Goal: Check status: Check status

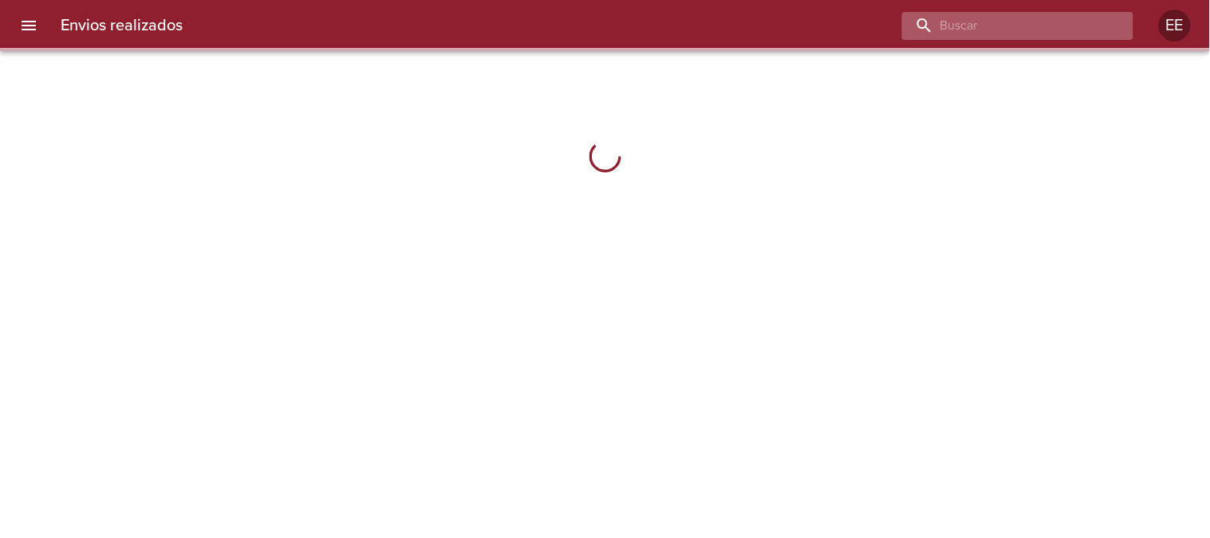
click at [1058, 33] on input "buscar" at bounding box center [1004, 26] width 204 height 28
paste input "[PERSON_NAME]"
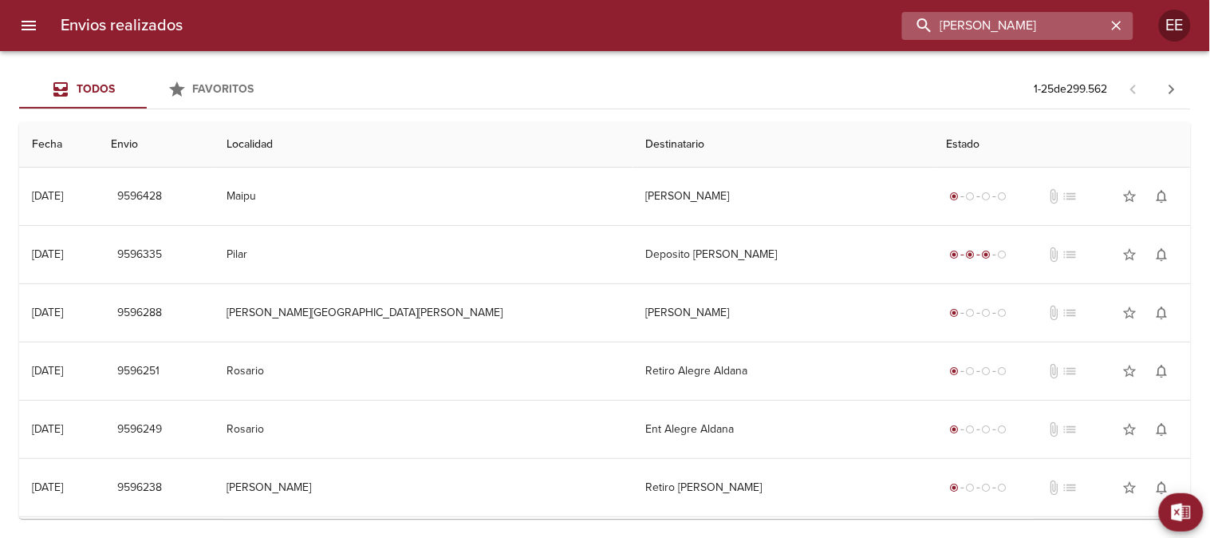
type input "[PERSON_NAME]"
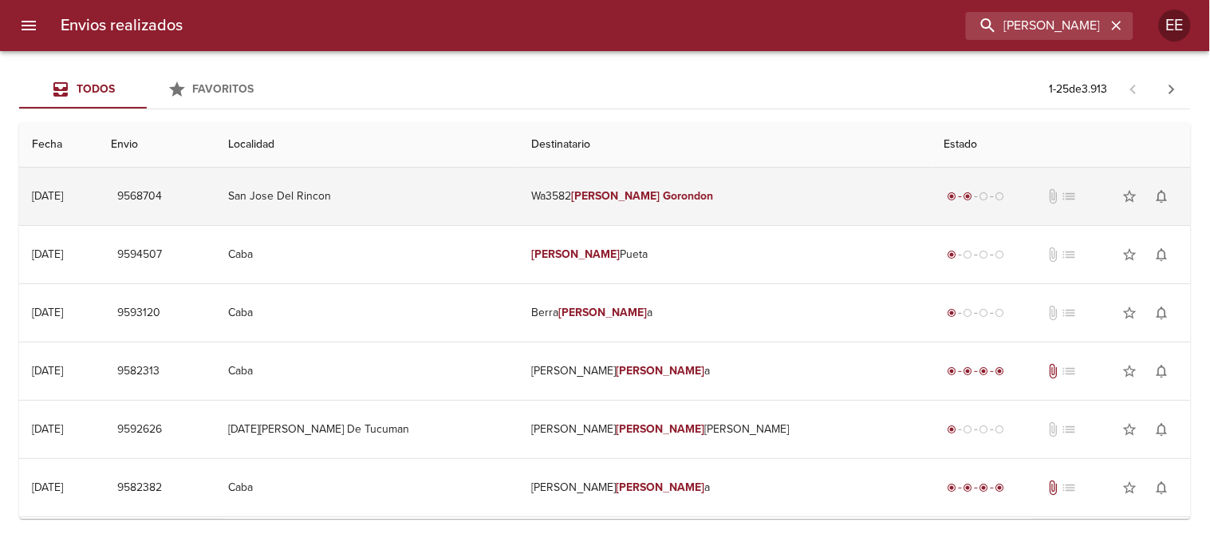
click at [453, 220] on td "San Jose Del Rincon" at bounding box center [366, 196] width 303 height 57
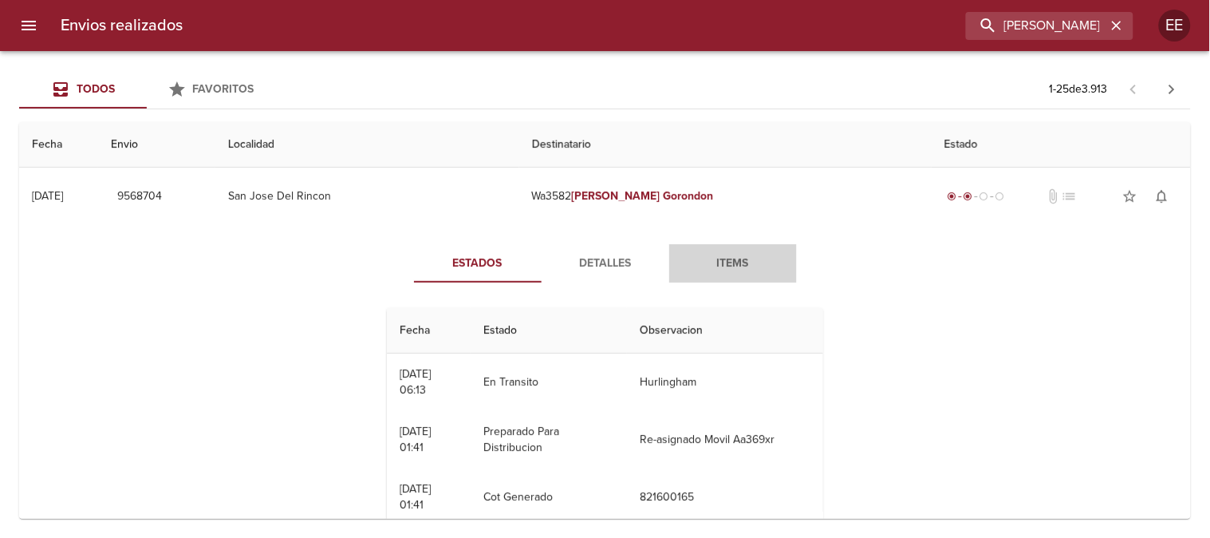
click at [739, 260] on span "Items" at bounding box center [733, 264] width 109 height 20
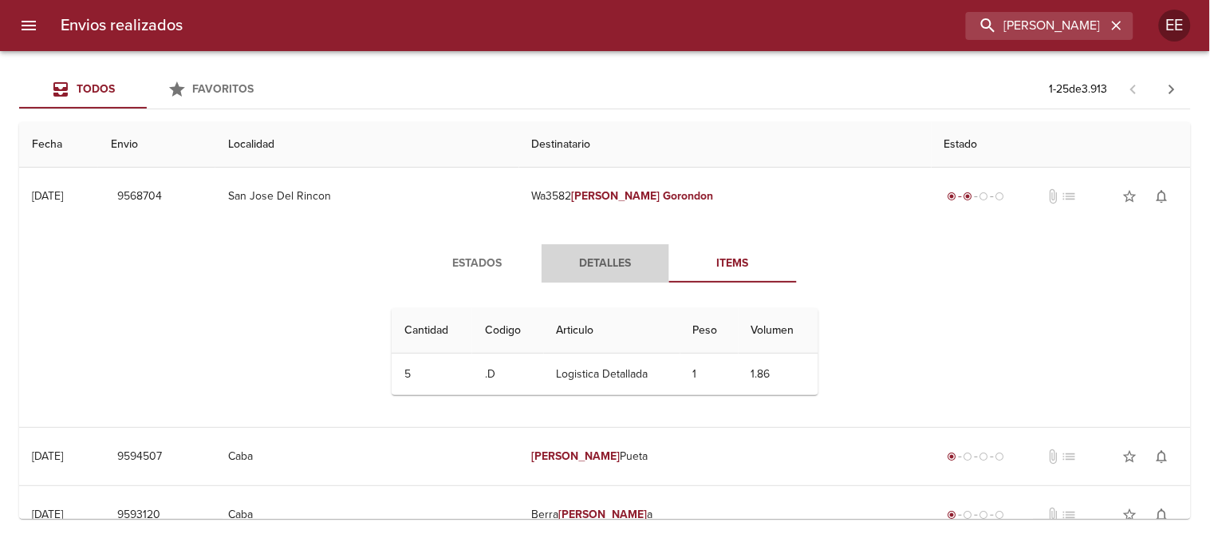
click at [607, 249] on button "Detalles" at bounding box center [606, 263] width 128 height 38
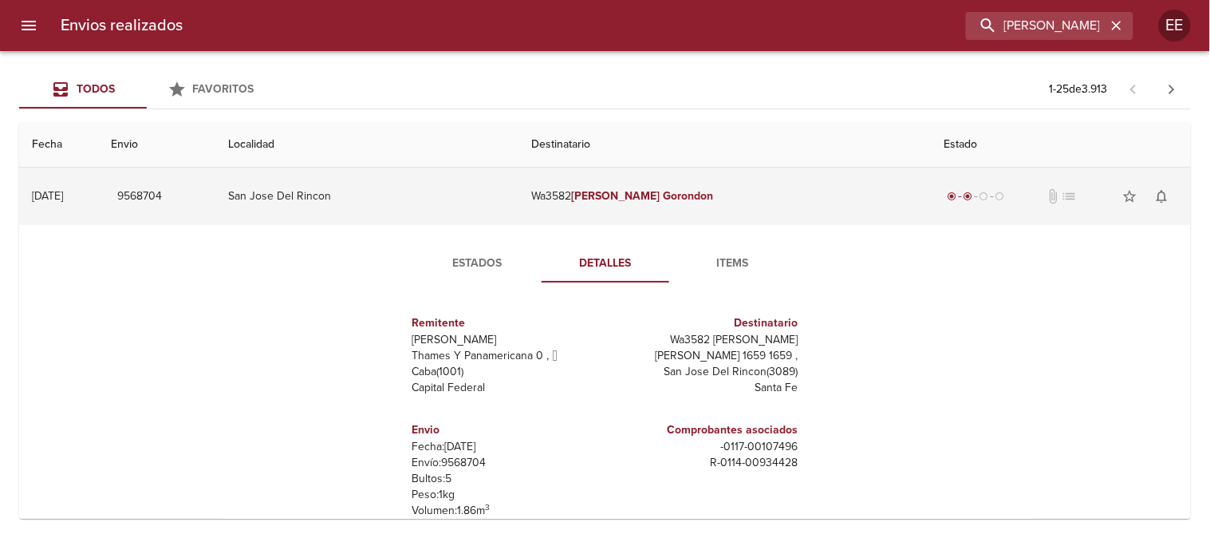
click at [344, 199] on td "San Jose Del Rincon" at bounding box center [366, 196] width 303 height 57
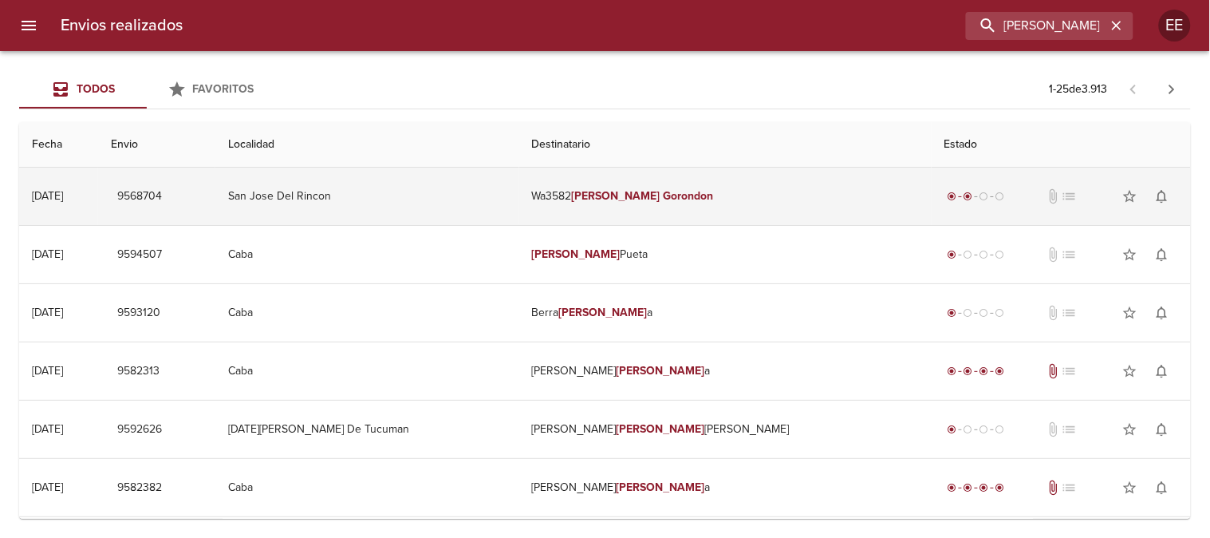
click at [471, 194] on td "San Jose Del Rincon" at bounding box center [366, 196] width 303 height 57
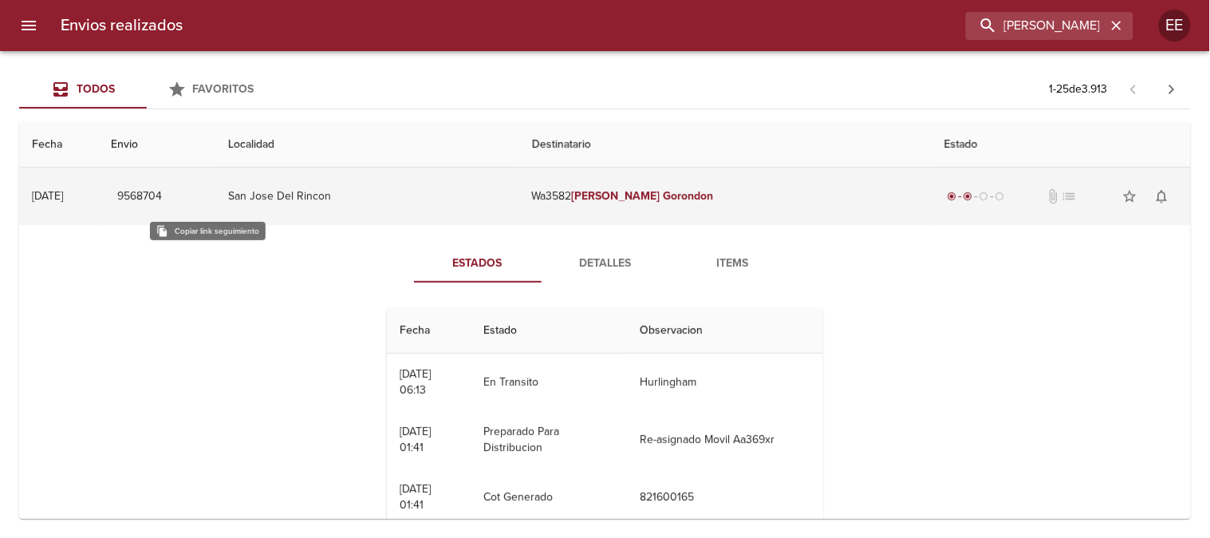
click at [162, 196] on span "9568704" at bounding box center [139, 197] width 45 height 20
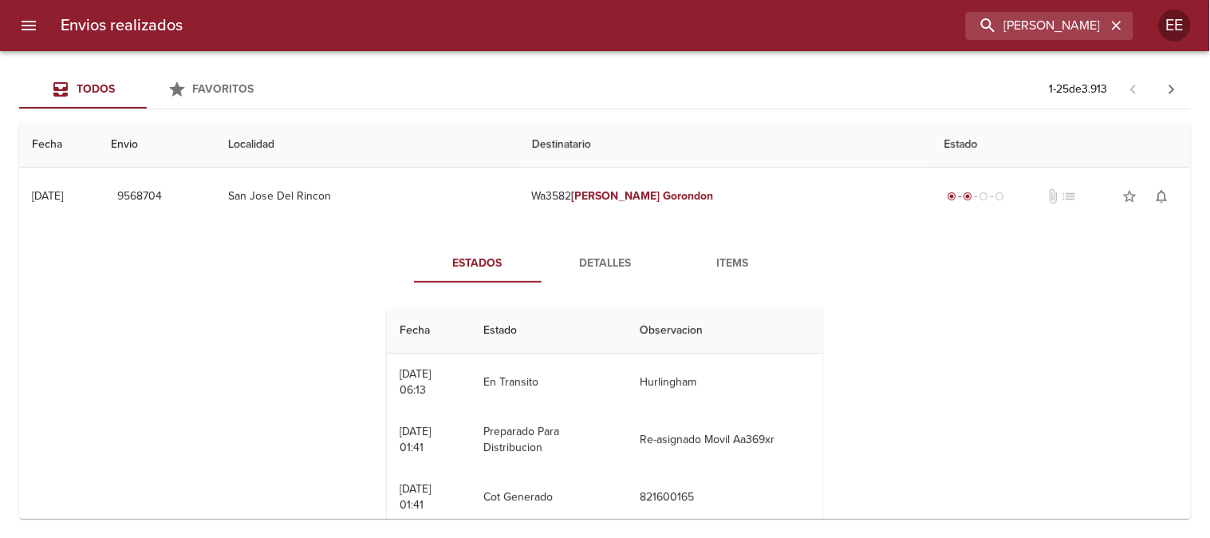
scroll to position [137, 0]
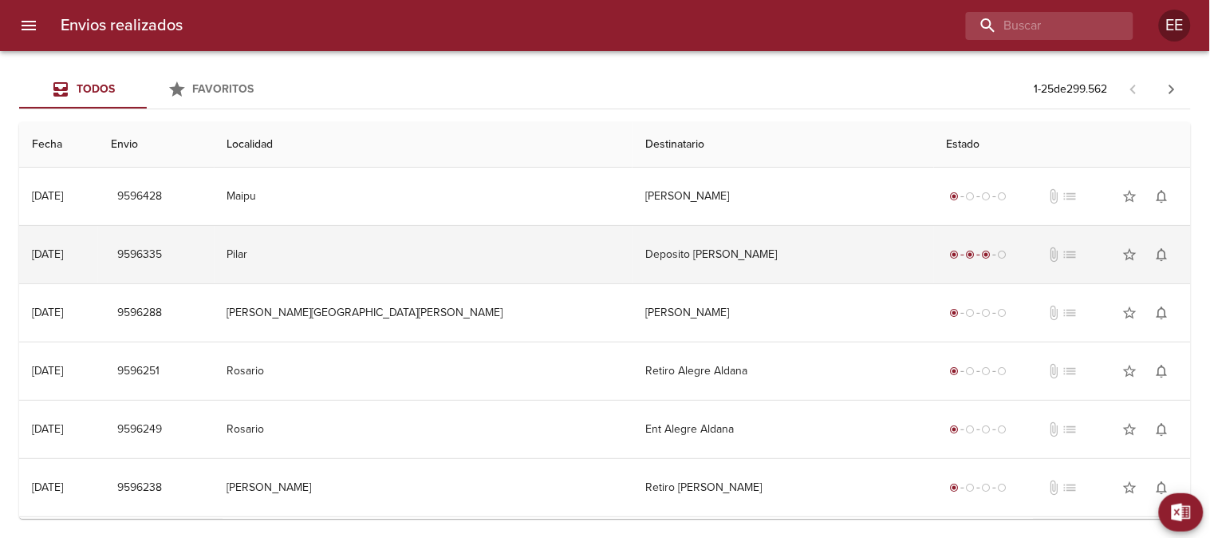
click at [457, 259] on td "Pilar" at bounding box center [424, 254] width 418 height 57
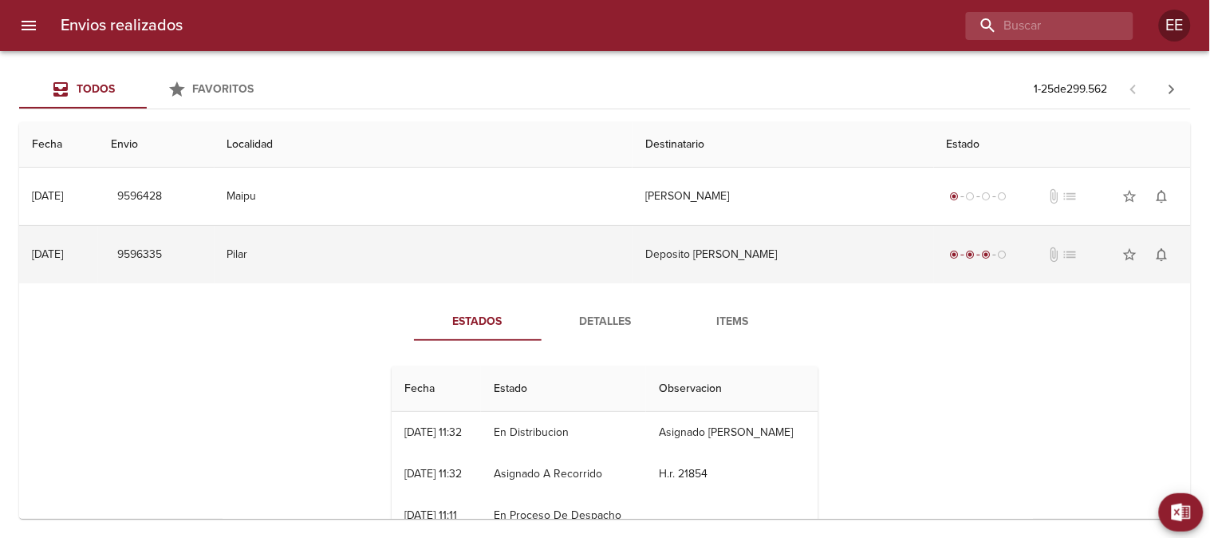
click at [487, 246] on td "Pilar" at bounding box center [424, 254] width 418 height 57
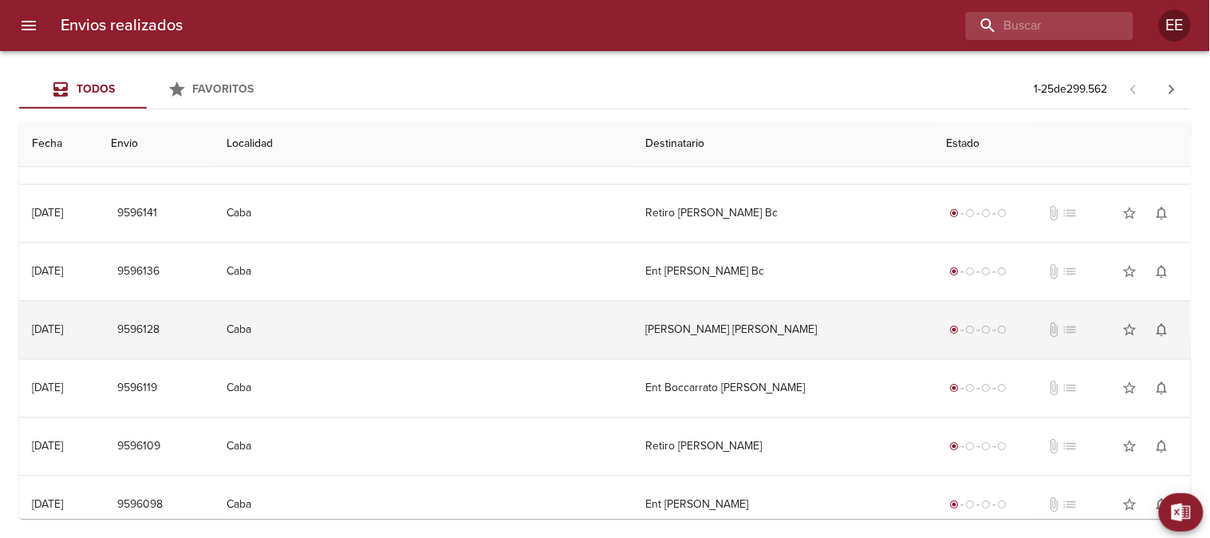
scroll to position [1106, 0]
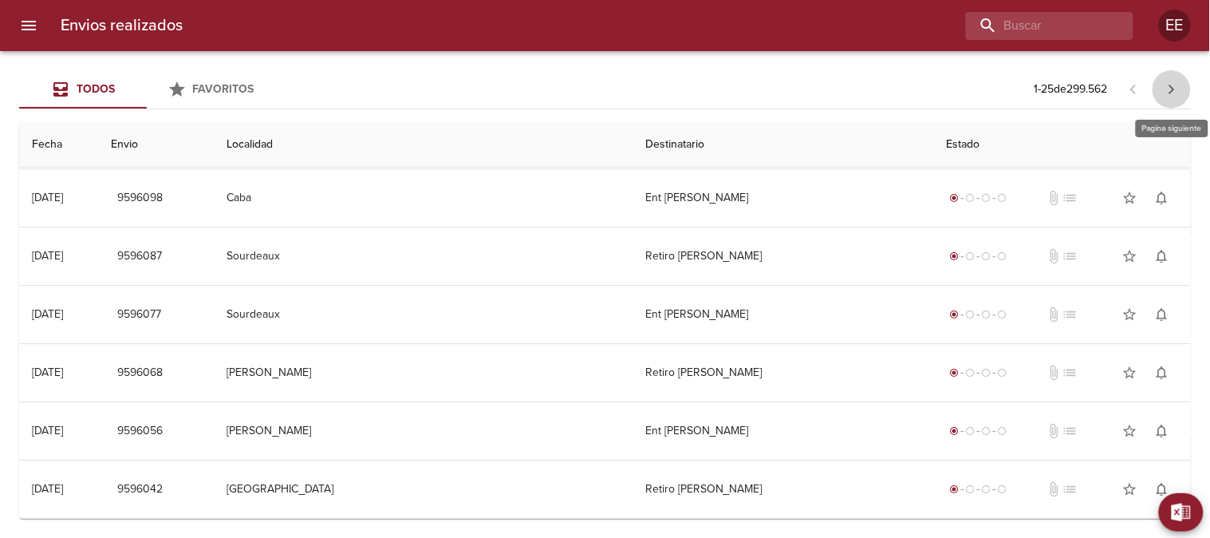
click at [1171, 88] on icon "button" at bounding box center [1172, 89] width 19 height 19
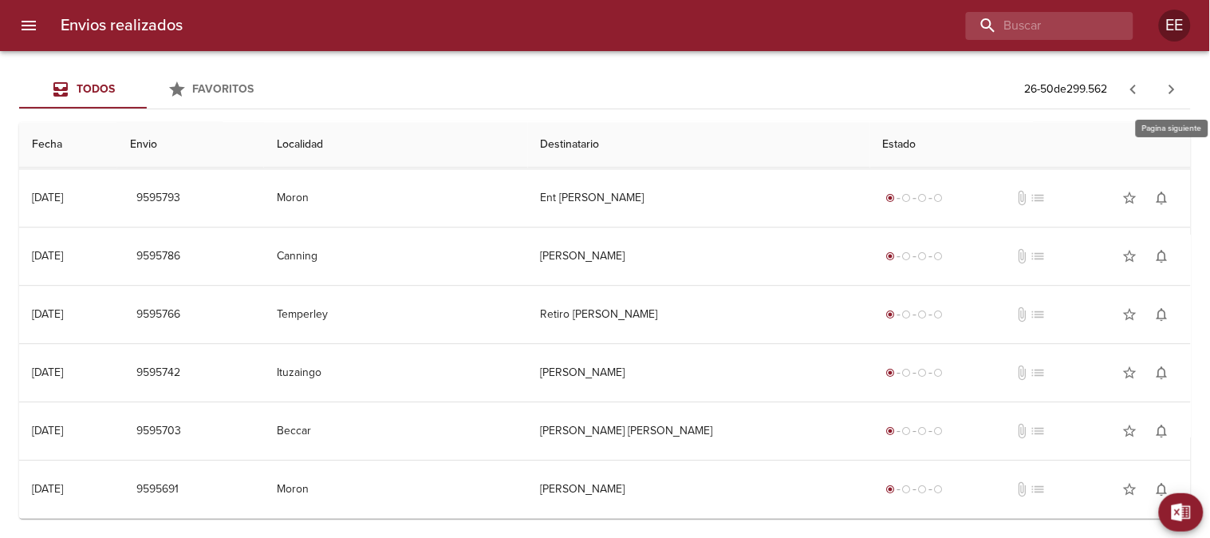
scroll to position [0, 0]
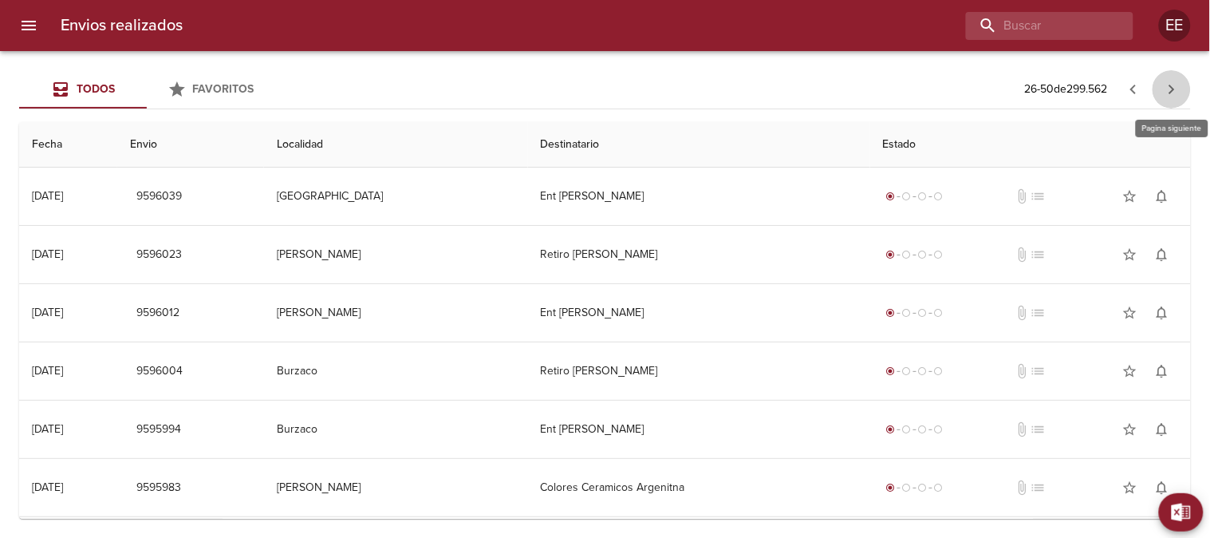
click at [1171, 88] on icon "button" at bounding box center [1172, 89] width 19 height 19
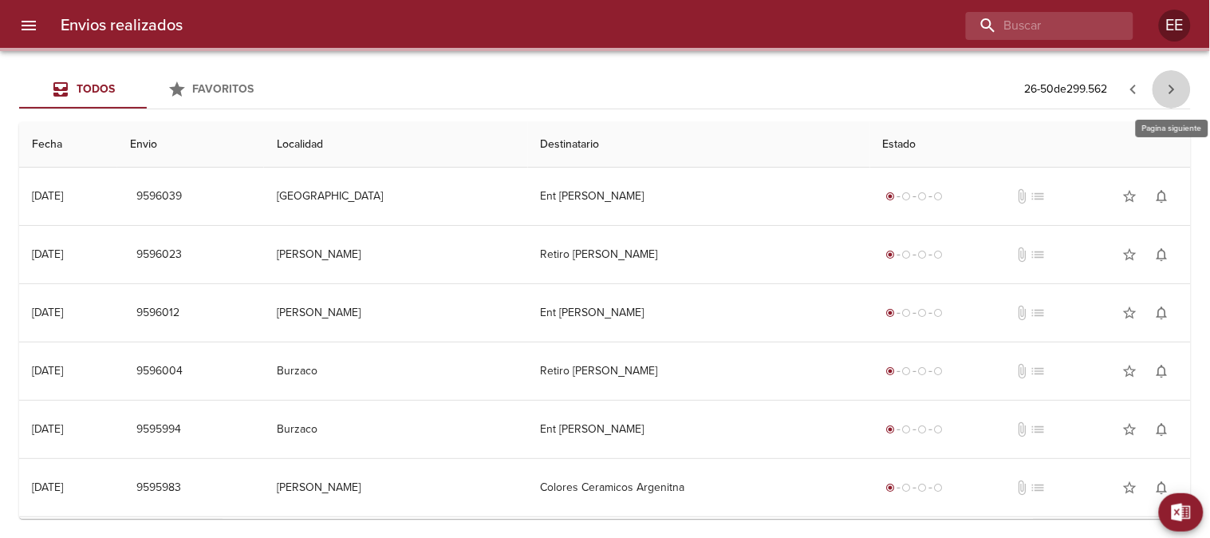
click at [1171, 88] on icon "button" at bounding box center [1172, 89] width 19 height 19
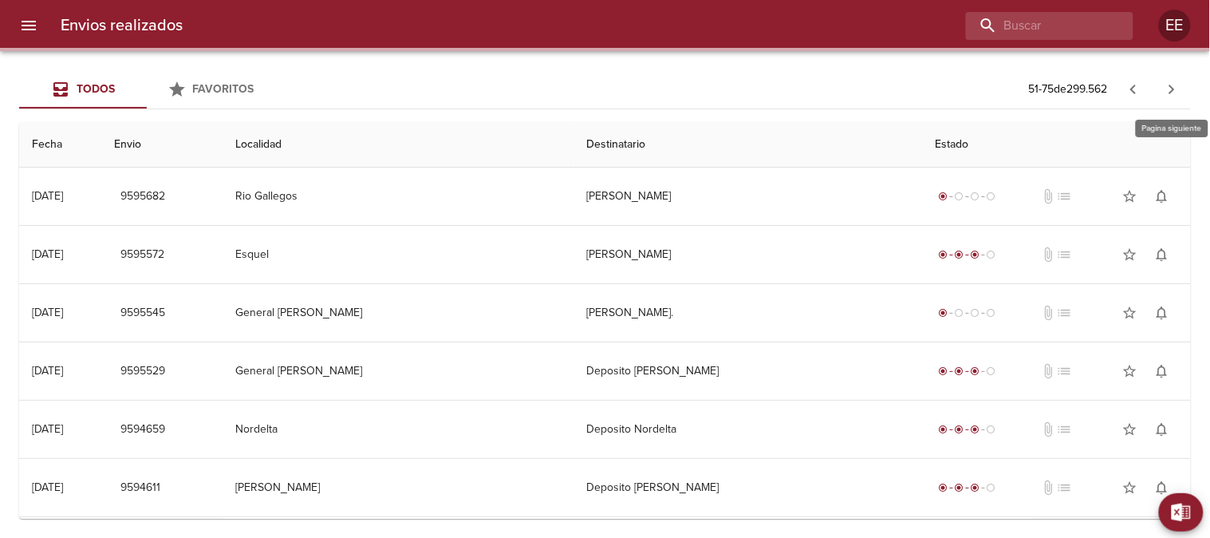
click at [1171, 88] on icon "button" at bounding box center [1172, 89] width 19 height 19
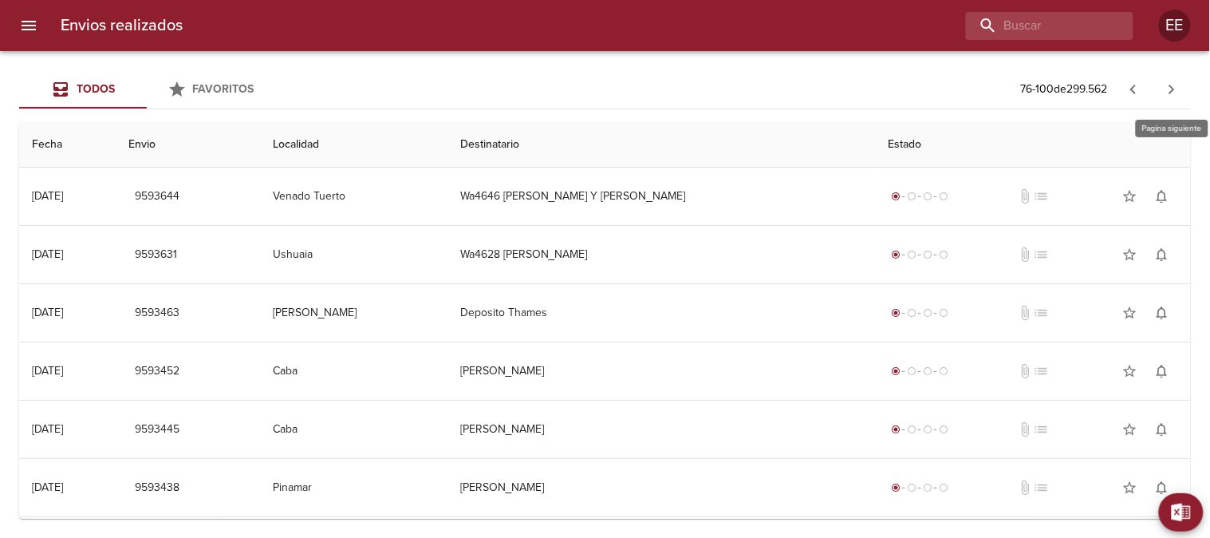
click at [1171, 88] on icon "button" at bounding box center [1172, 89] width 19 height 19
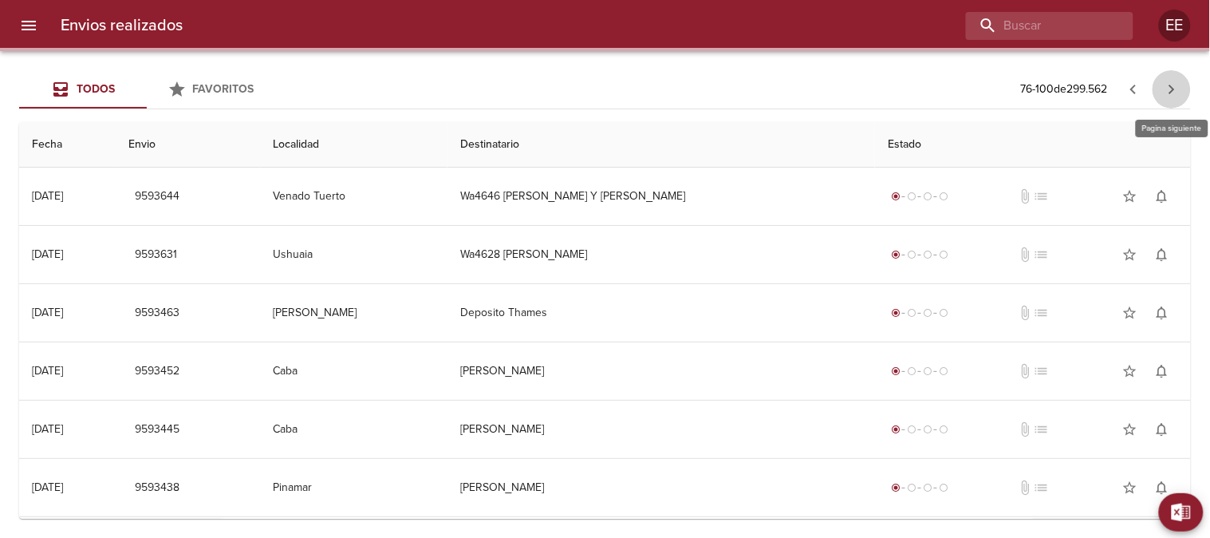
click at [1171, 88] on icon "button" at bounding box center [1172, 89] width 19 height 19
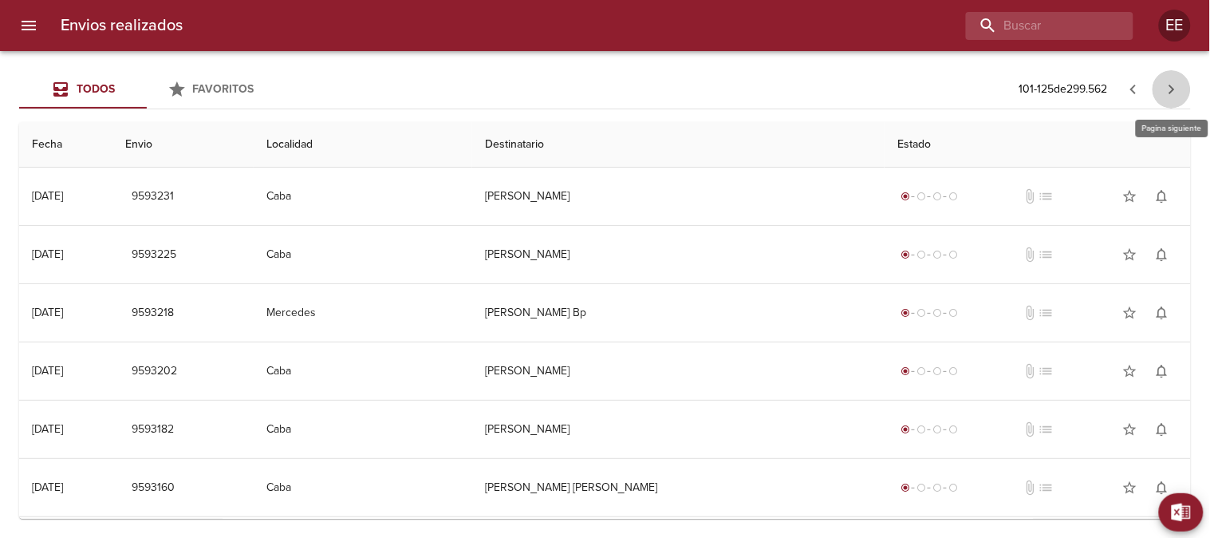
click at [1171, 88] on icon "button" at bounding box center [1172, 89] width 19 height 19
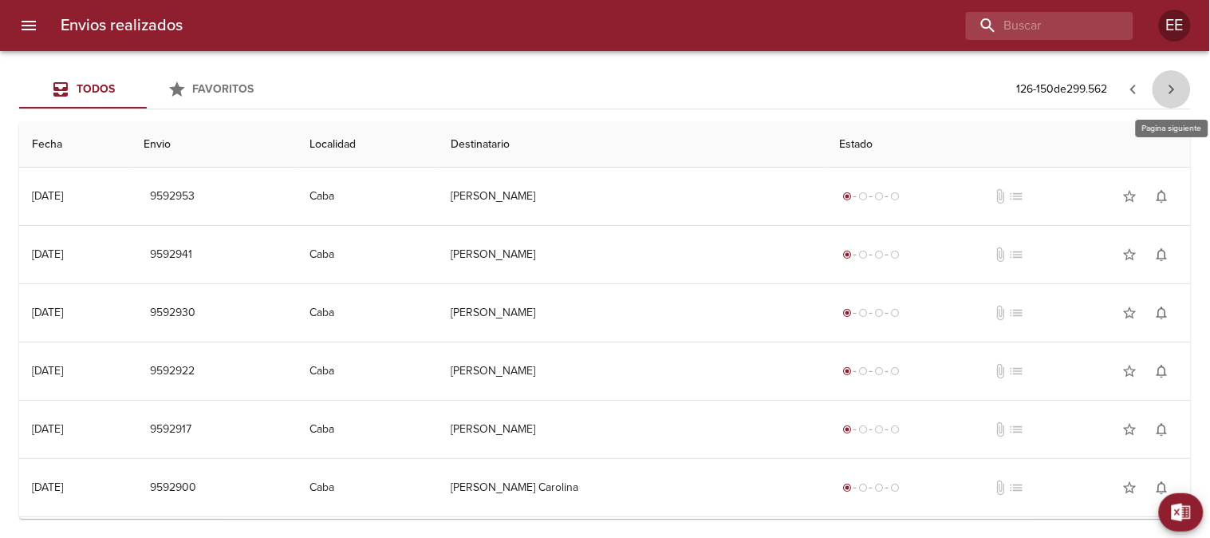
click at [1171, 88] on icon "button" at bounding box center [1172, 89] width 19 height 19
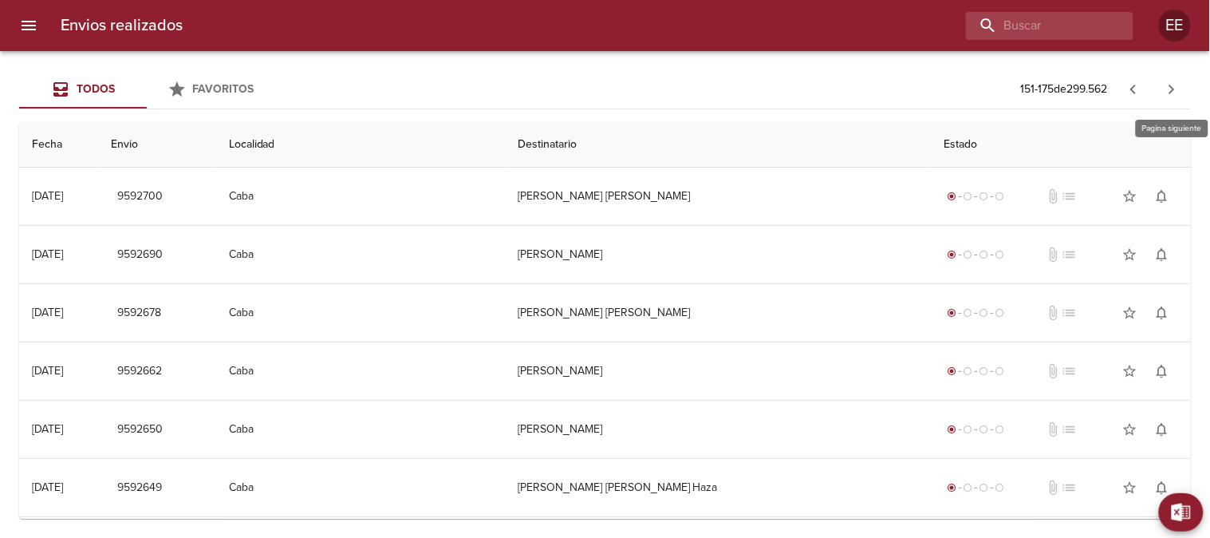
click at [1171, 88] on icon "button" at bounding box center [1172, 89] width 19 height 19
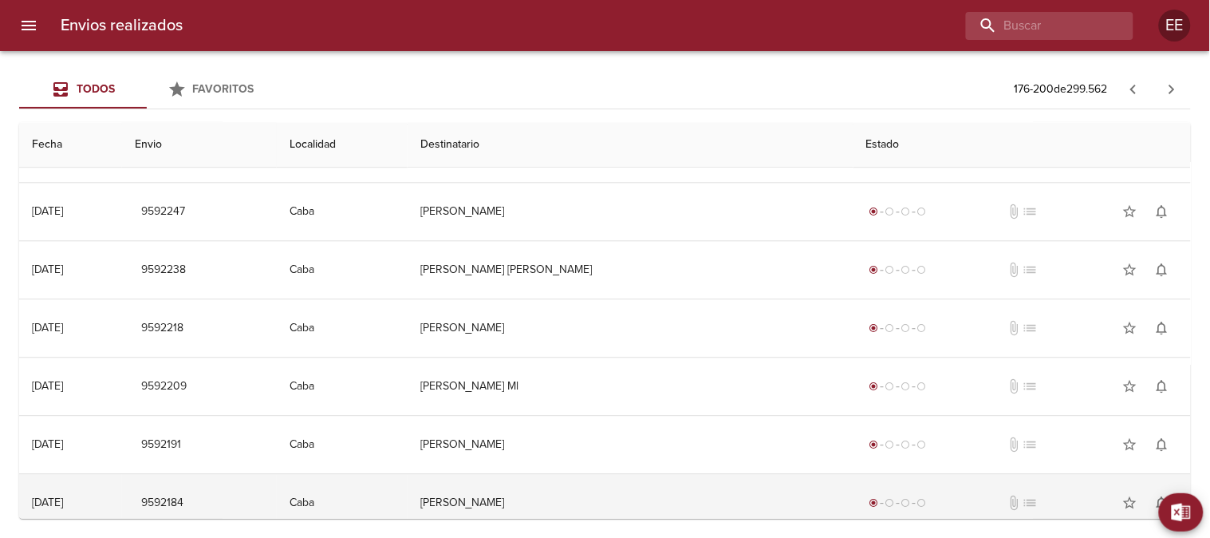
scroll to position [1106, 0]
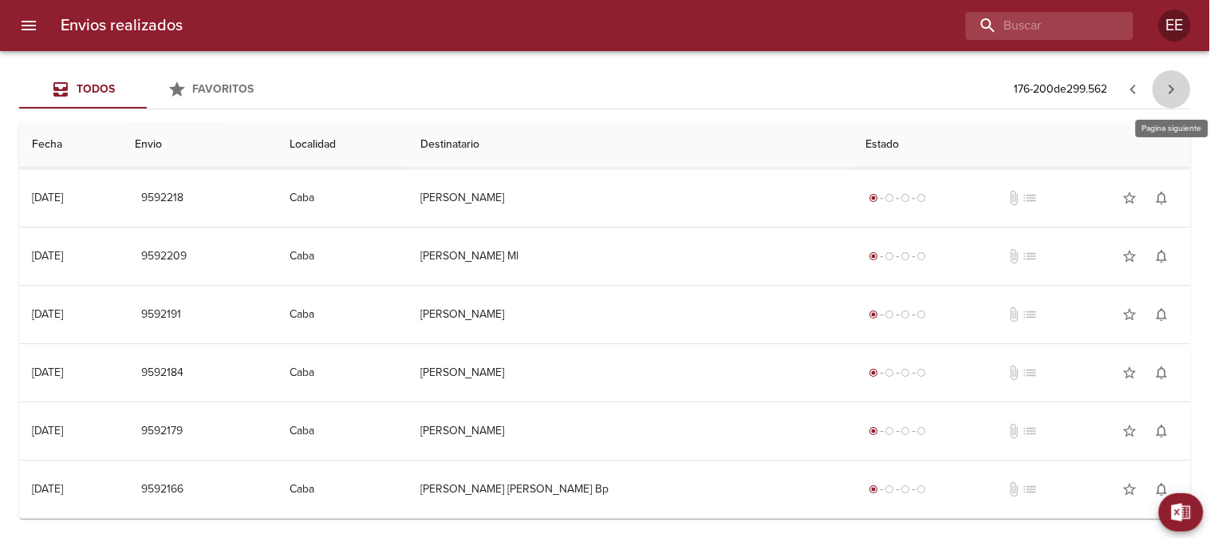
click at [1173, 93] on icon "button" at bounding box center [1172, 89] width 19 height 19
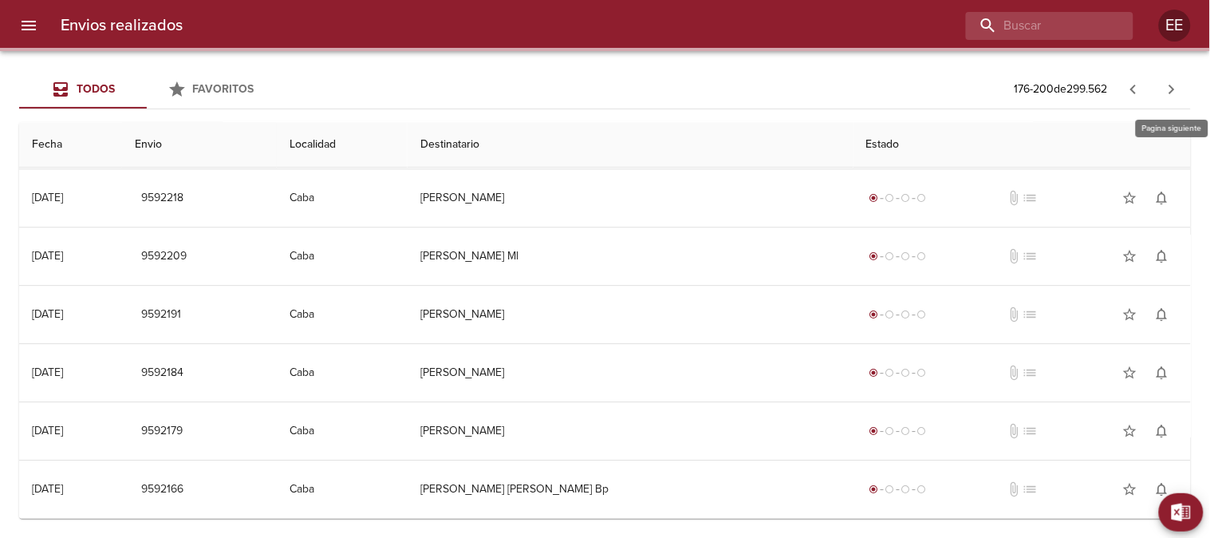
scroll to position [0, 0]
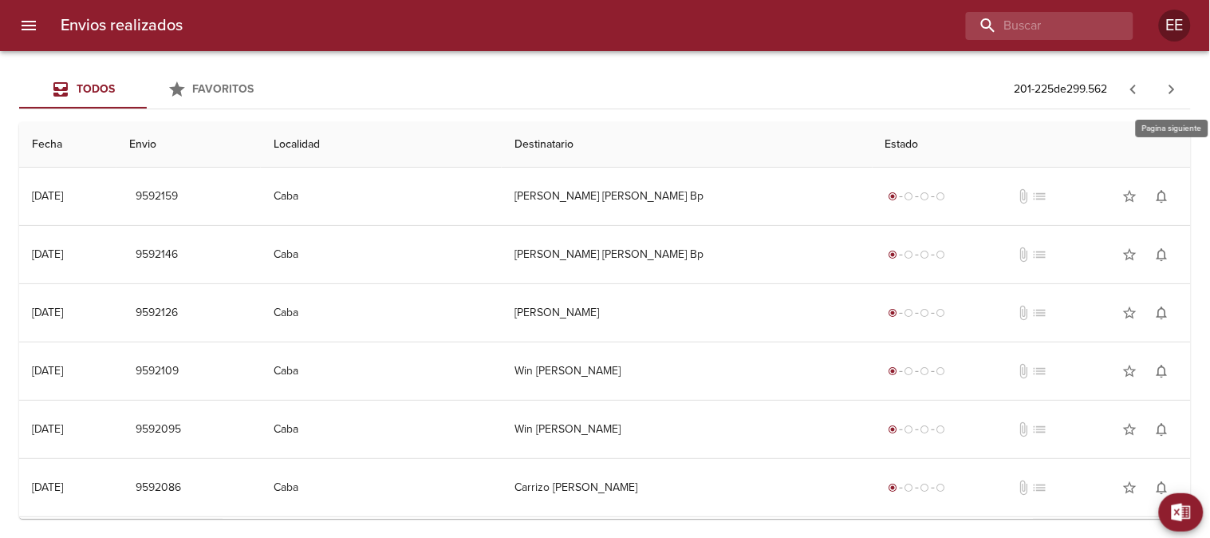
click at [1173, 93] on icon "button" at bounding box center [1172, 89] width 19 height 19
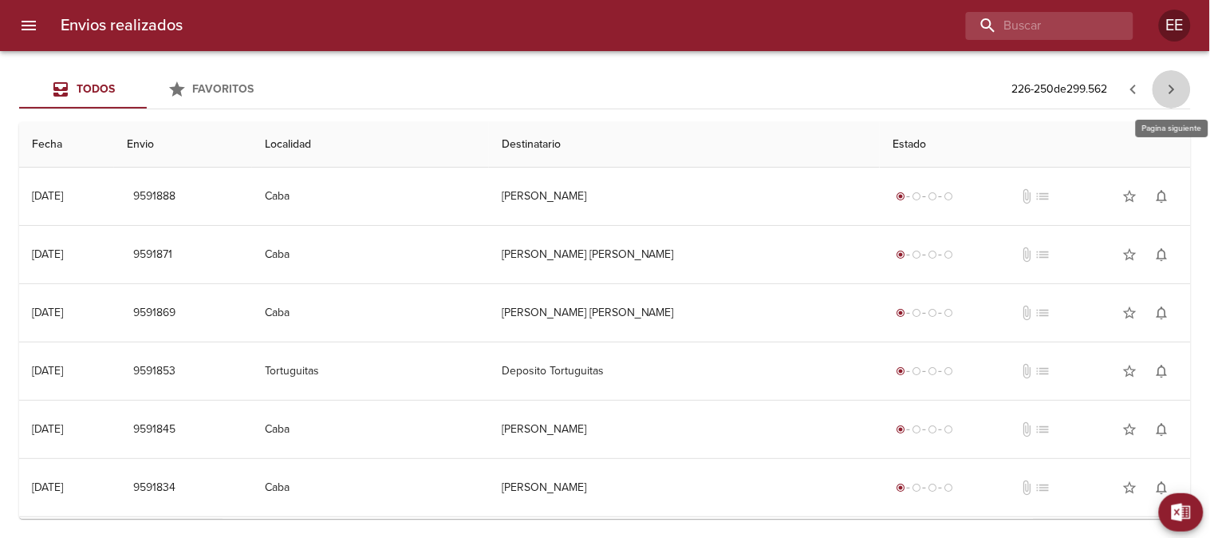
click at [1173, 93] on icon "button" at bounding box center [1172, 89] width 19 height 19
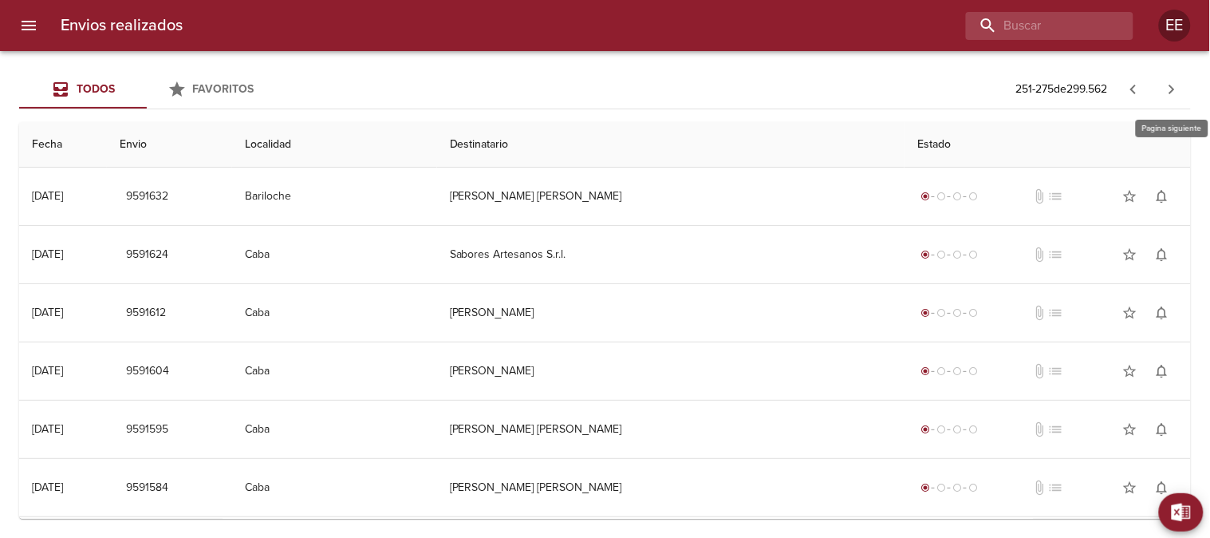
click at [1173, 93] on icon "button" at bounding box center [1172, 89] width 19 height 19
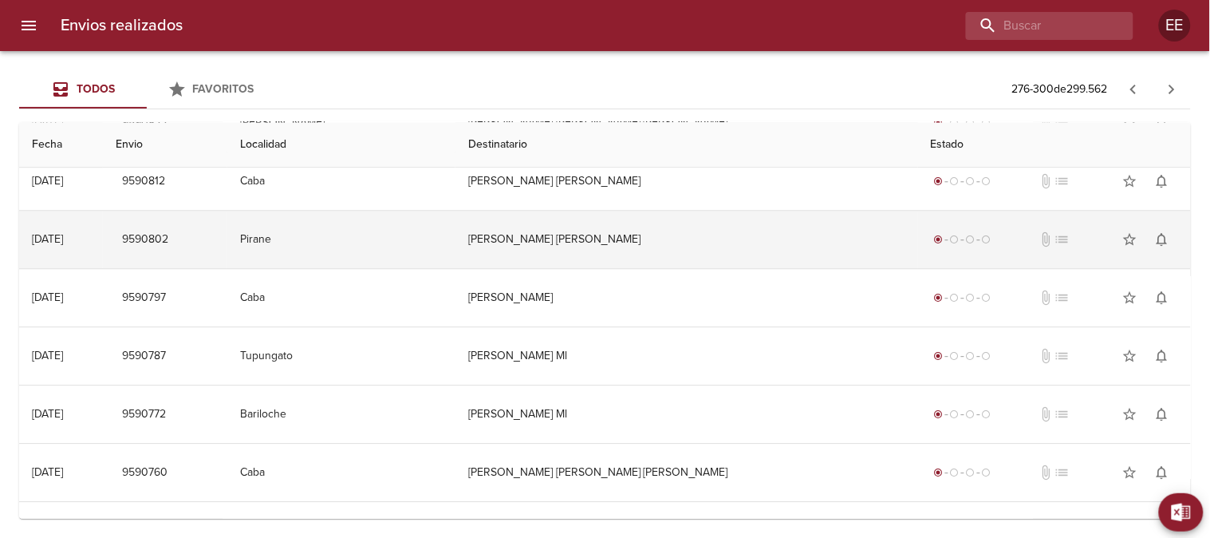
scroll to position [1106, 0]
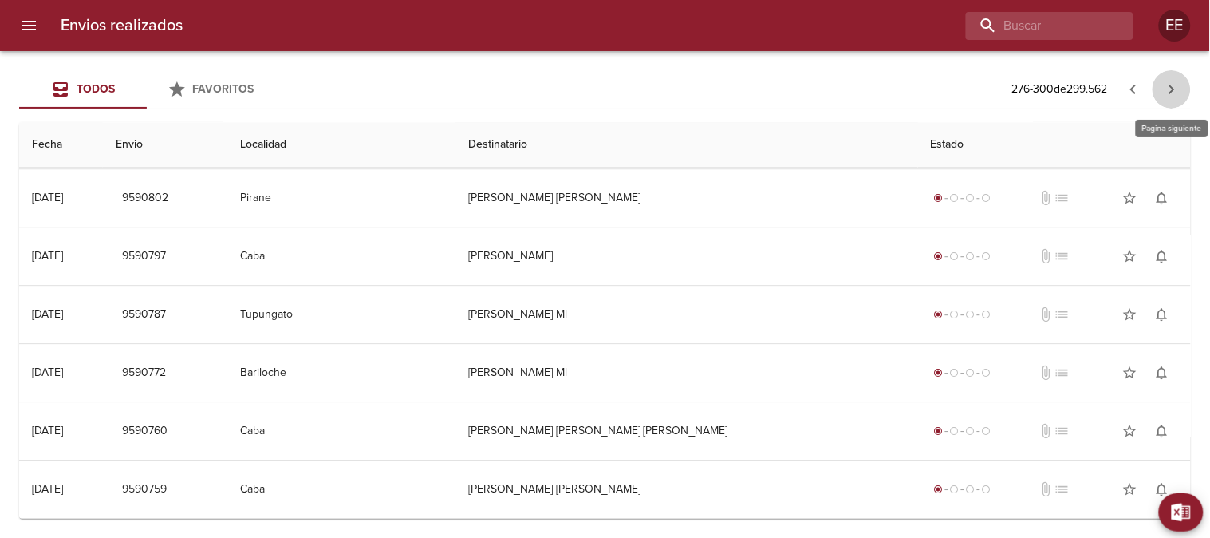
click at [1176, 86] on icon "button" at bounding box center [1172, 89] width 19 height 19
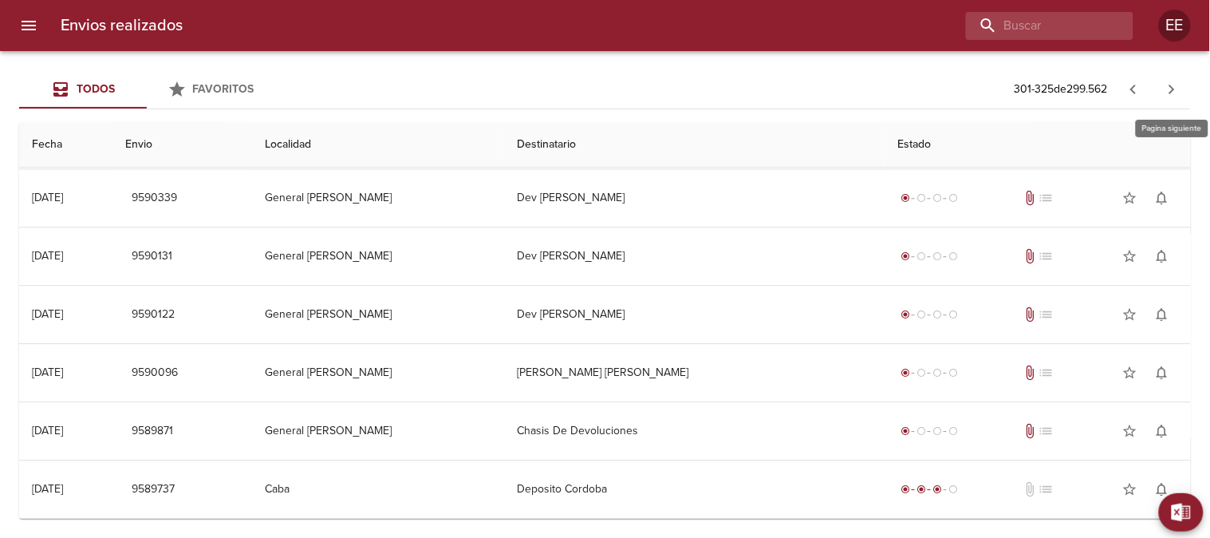
scroll to position [0, 0]
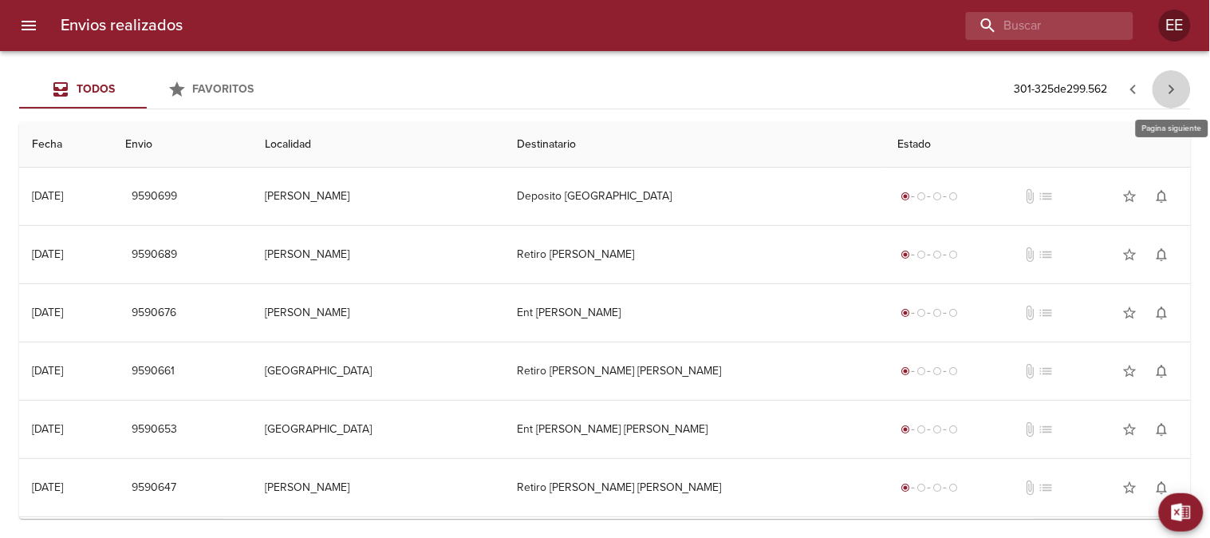
click at [1176, 86] on icon "button" at bounding box center [1172, 89] width 19 height 19
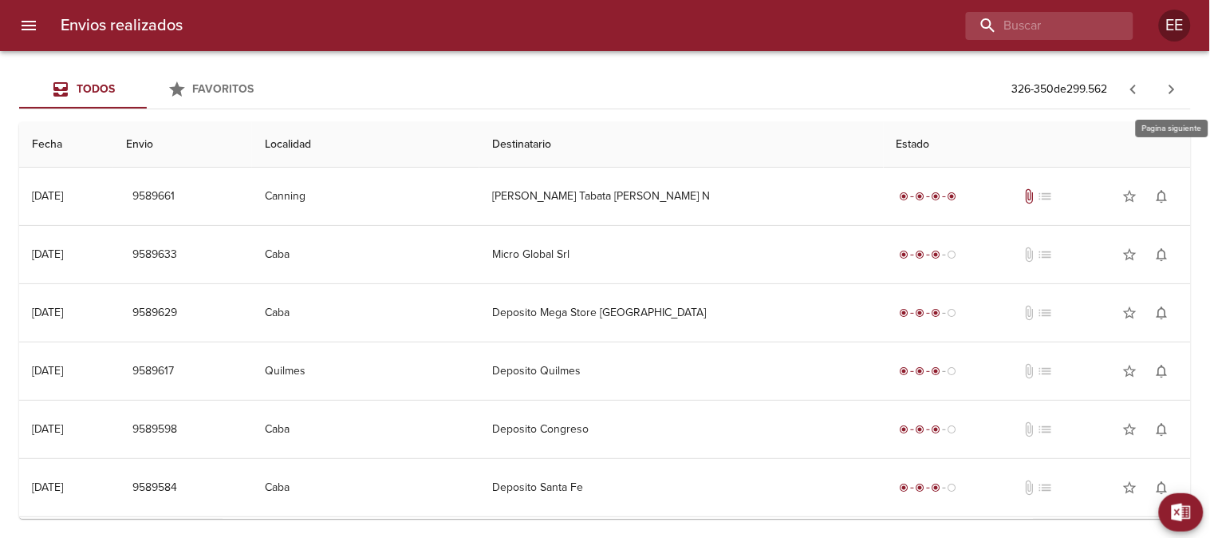
click at [1176, 86] on icon "button" at bounding box center [1172, 89] width 19 height 19
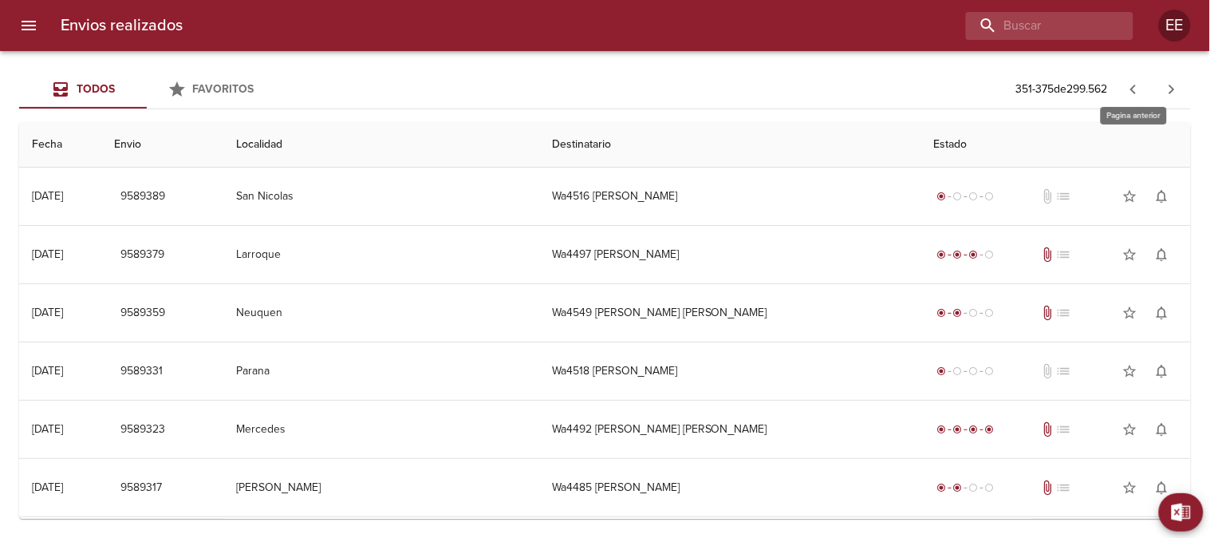
click at [1131, 83] on icon "button" at bounding box center [1133, 89] width 19 height 19
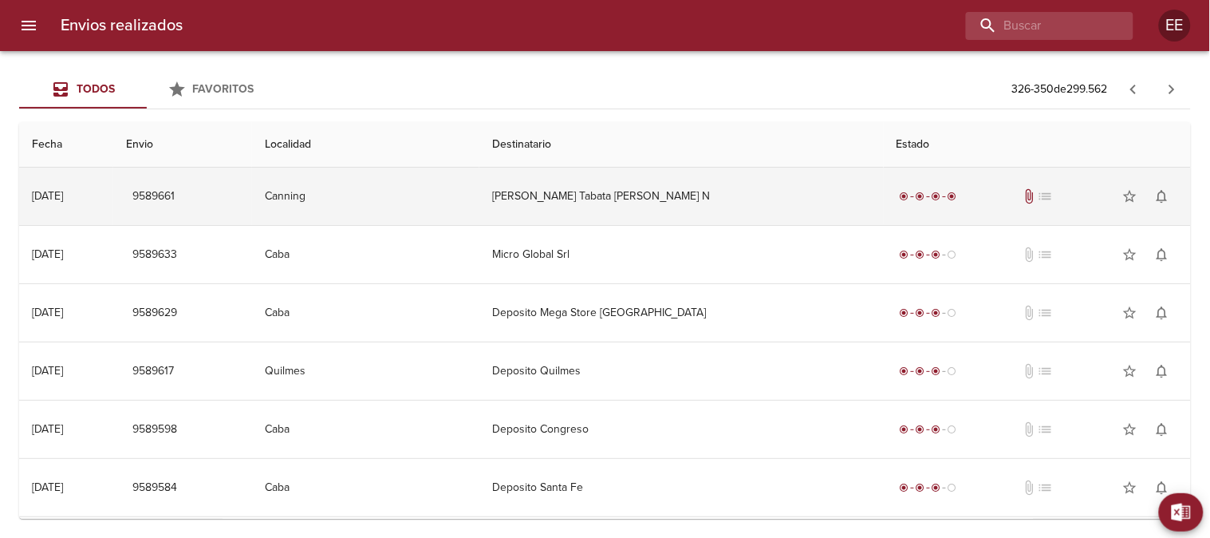
click at [775, 190] on td "Cruce Maria Tabata Rodriguez N" at bounding box center [682, 196] width 405 height 57
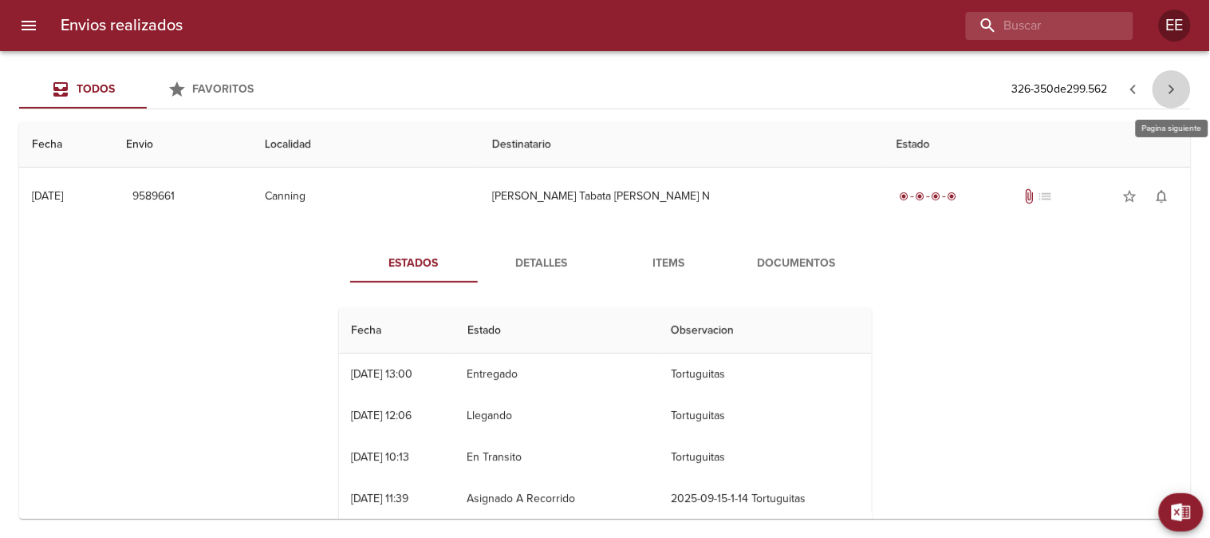
click at [1173, 81] on icon "button" at bounding box center [1172, 89] width 19 height 19
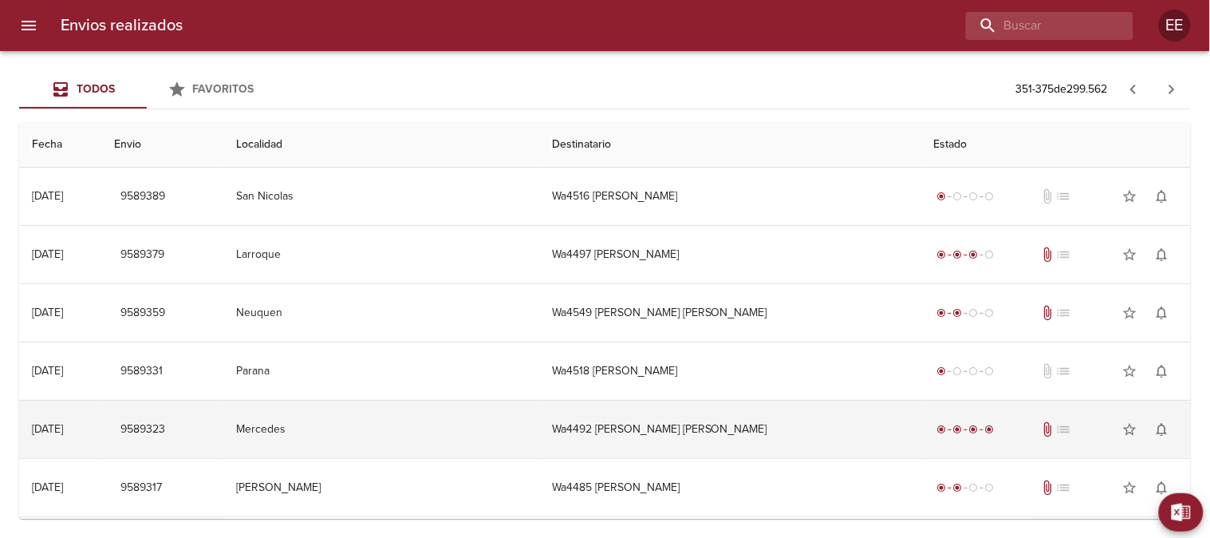
click at [748, 428] on td "Wa4492 Nadia Camila Reynoso" at bounding box center [730, 429] width 382 height 57
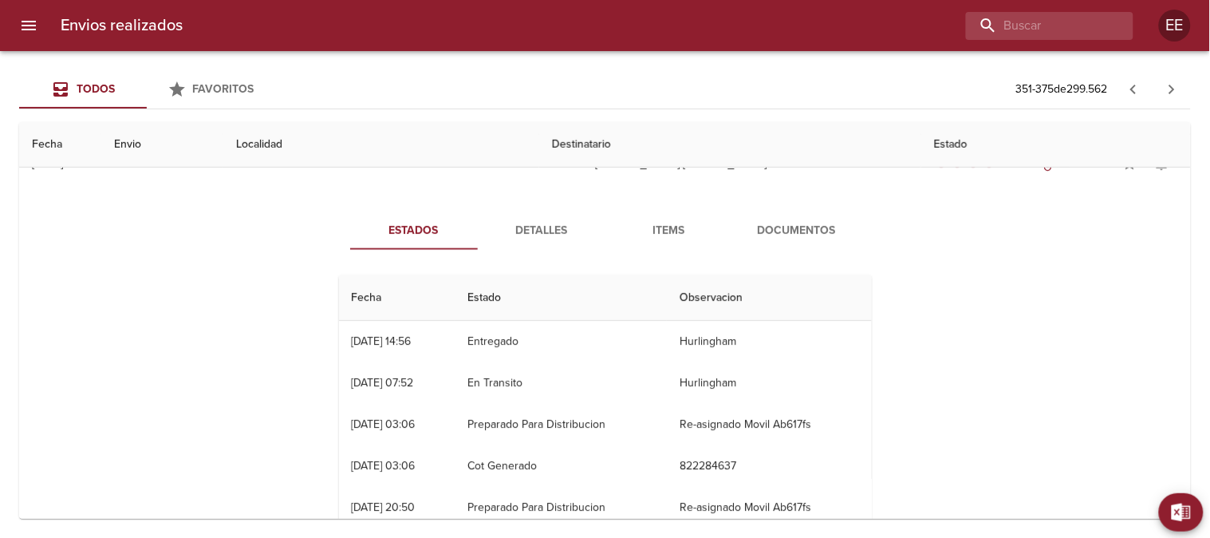
scroll to position [89, 0]
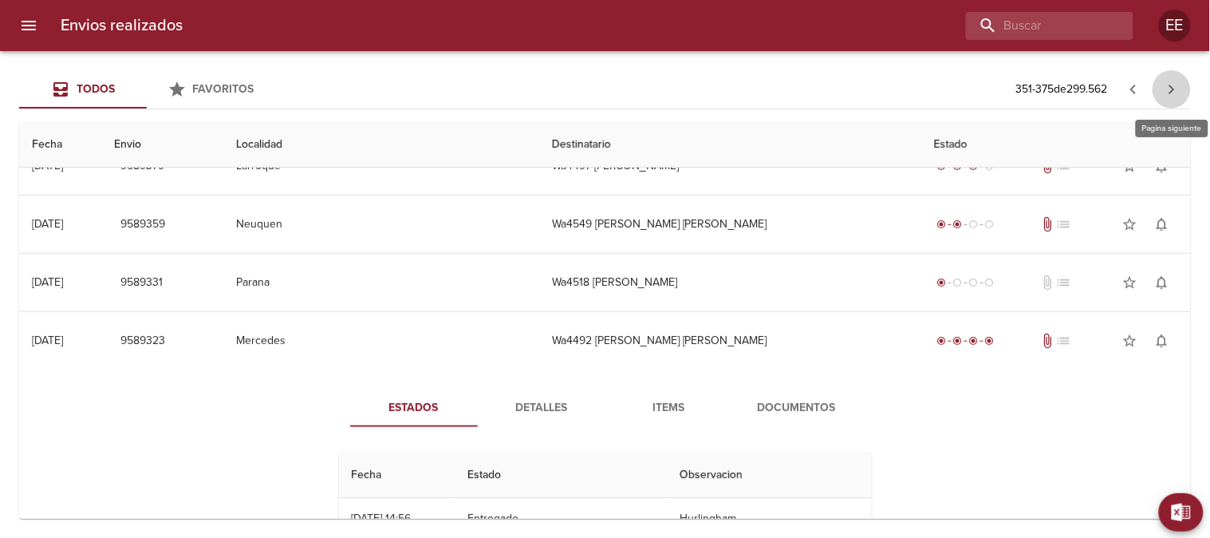
click at [1178, 88] on icon "button" at bounding box center [1172, 89] width 19 height 19
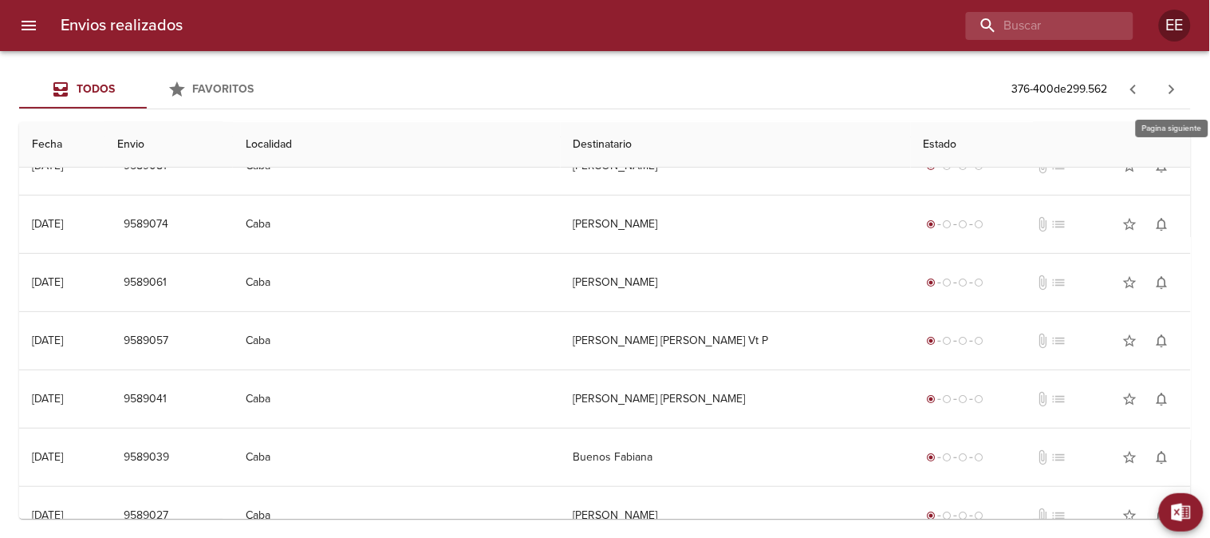
scroll to position [0, 0]
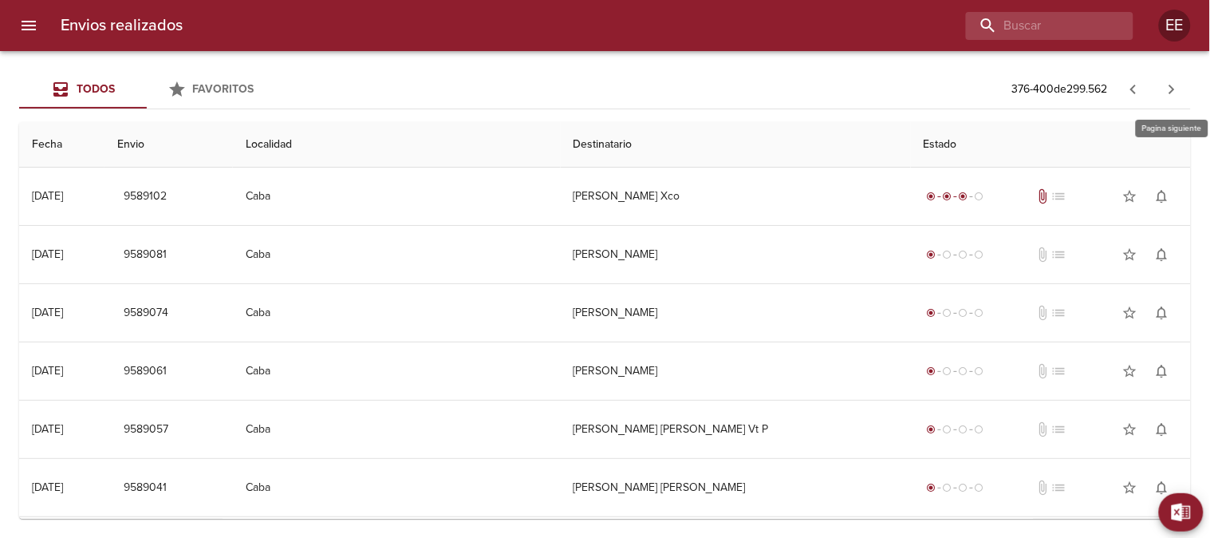
click at [1178, 88] on icon "button" at bounding box center [1172, 89] width 19 height 19
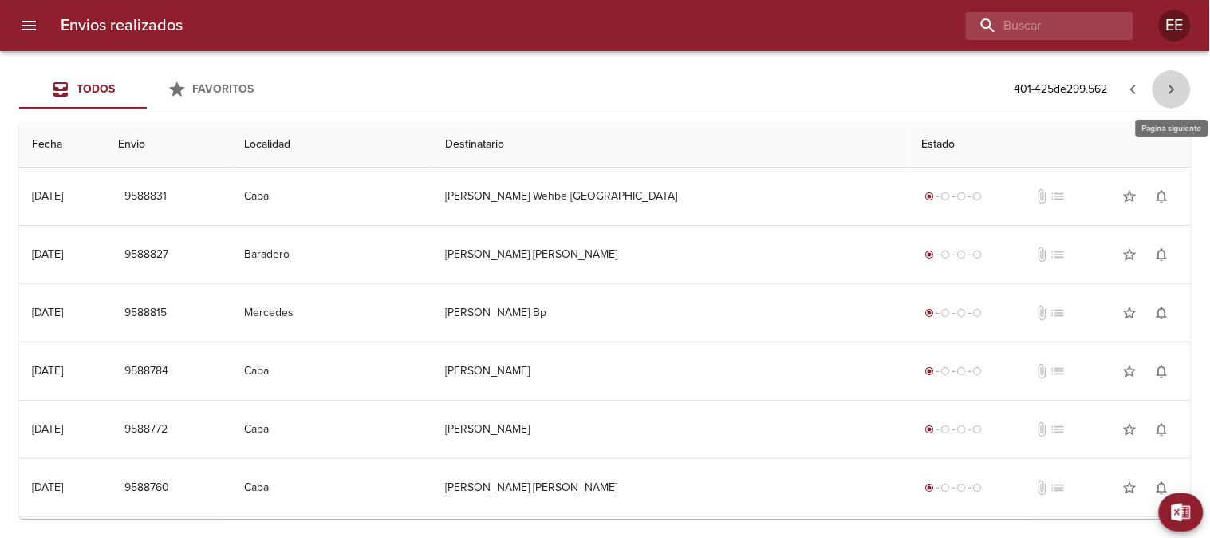
click at [1178, 88] on icon "button" at bounding box center [1172, 89] width 19 height 19
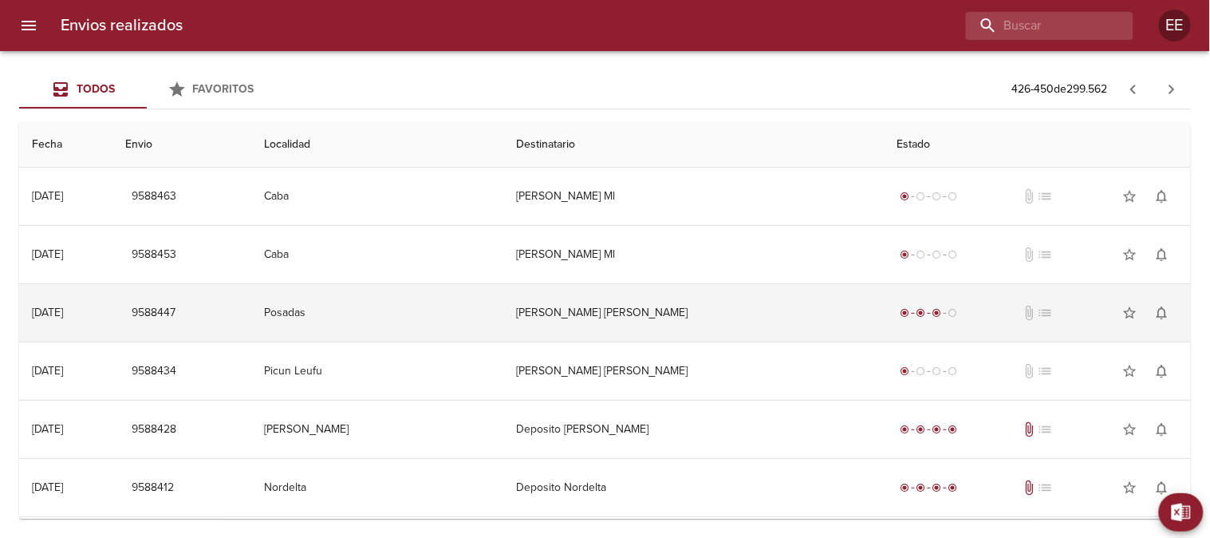
click at [759, 322] on td "Maria Elsa Vasquez Ml" at bounding box center [693, 312] width 381 height 57
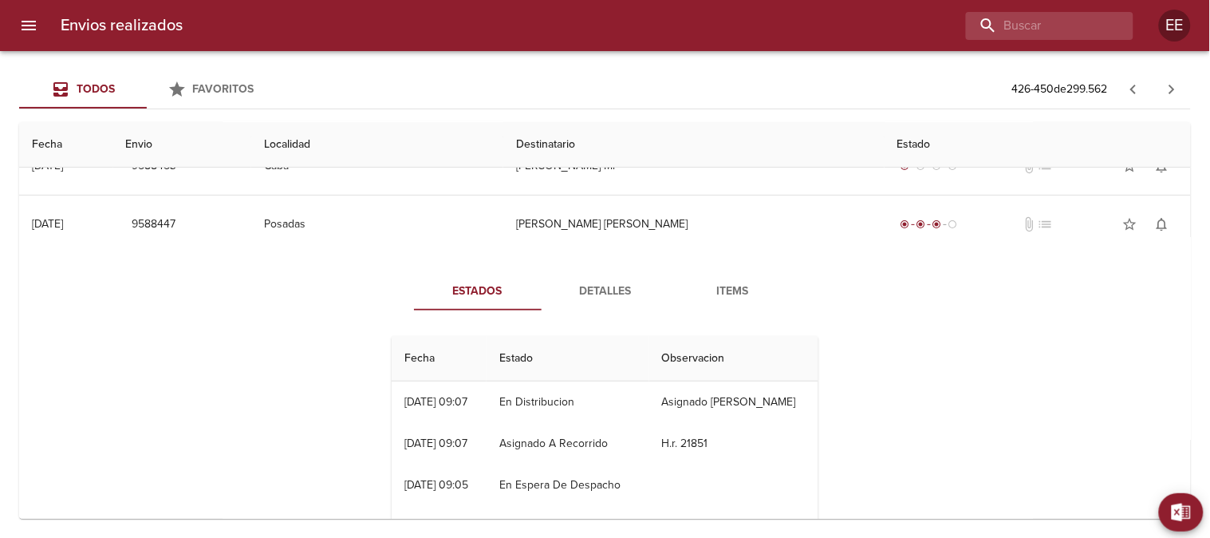
scroll to position [38, 0]
